Goal: Navigation & Orientation: Find specific page/section

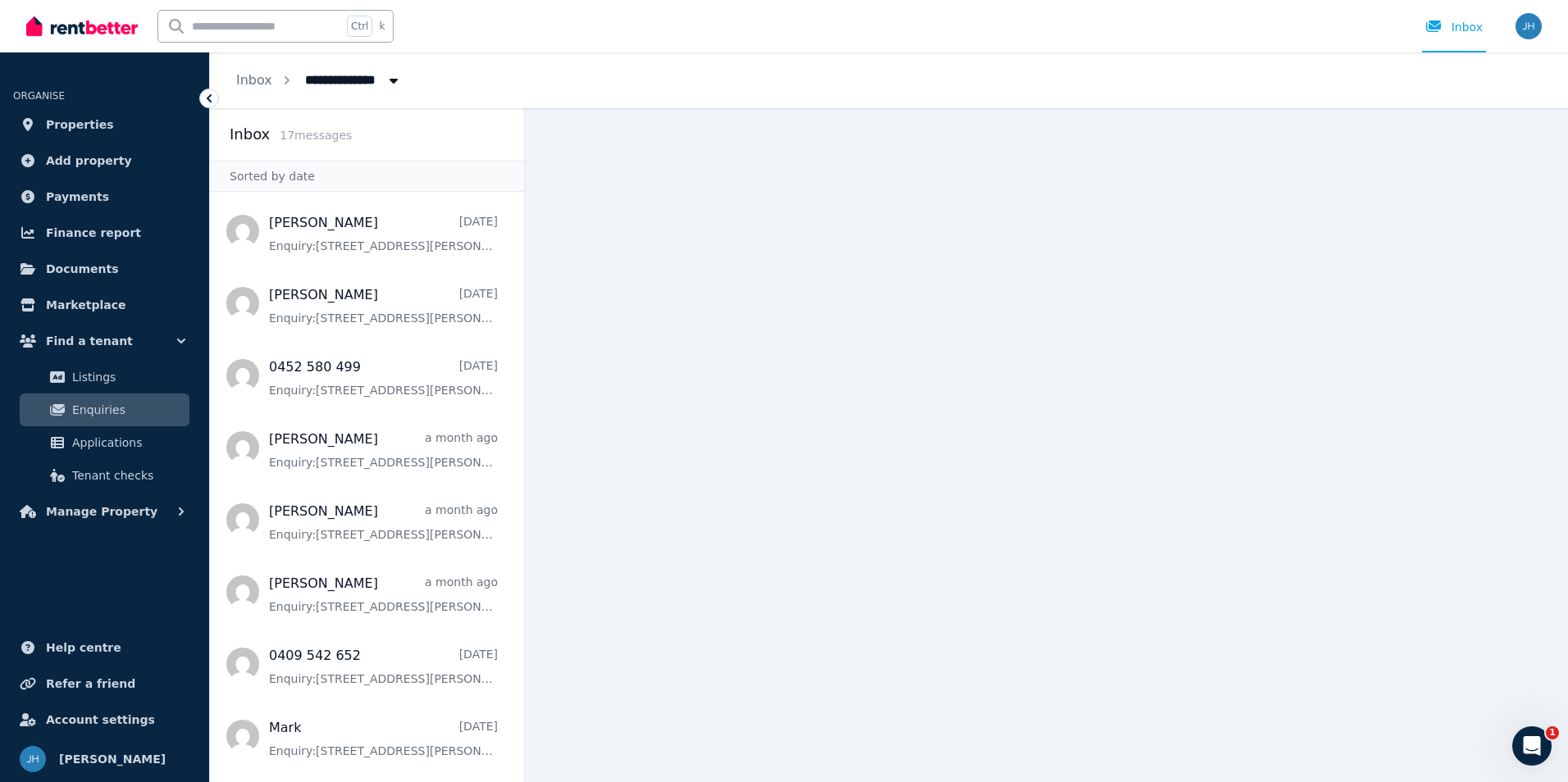
click at [102, 406] on span "Enquiries" at bounding box center [127, 410] width 111 height 20
